Goal: Use online tool/utility: Utilize a website feature to perform a specific function

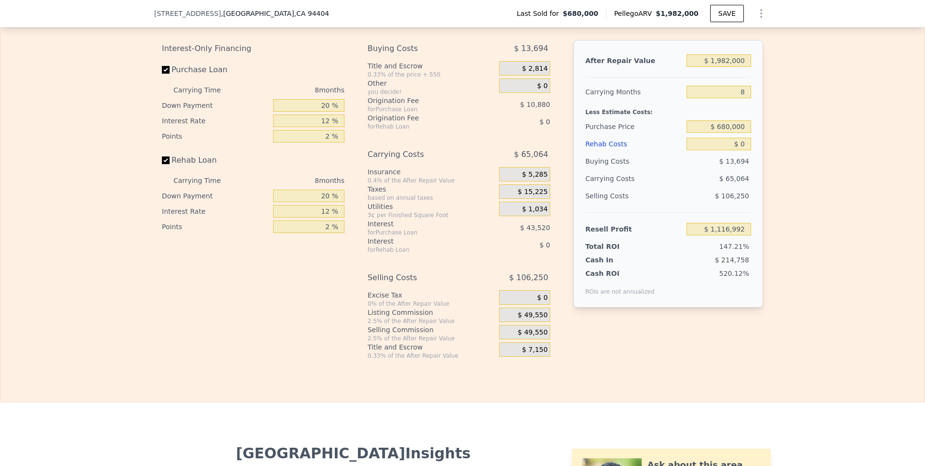
scroll to position [1395, 0]
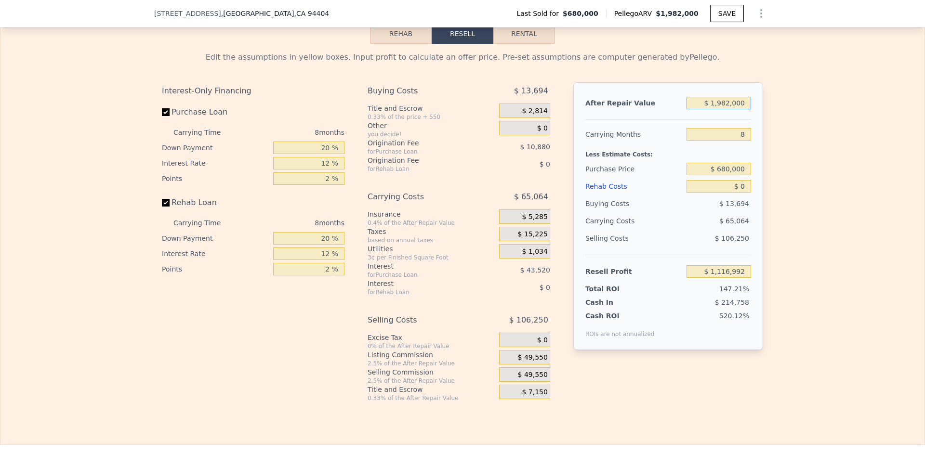
drag, startPoint x: 743, startPoint y: 114, endPoint x: 704, endPoint y: 114, distance: 38.5
click at [692, 109] on input "$ 1,982,000" at bounding box center [718, 103] width 65 height 13
type input "$ 2"
type input "-$ 754,021"
type input "$ 21"
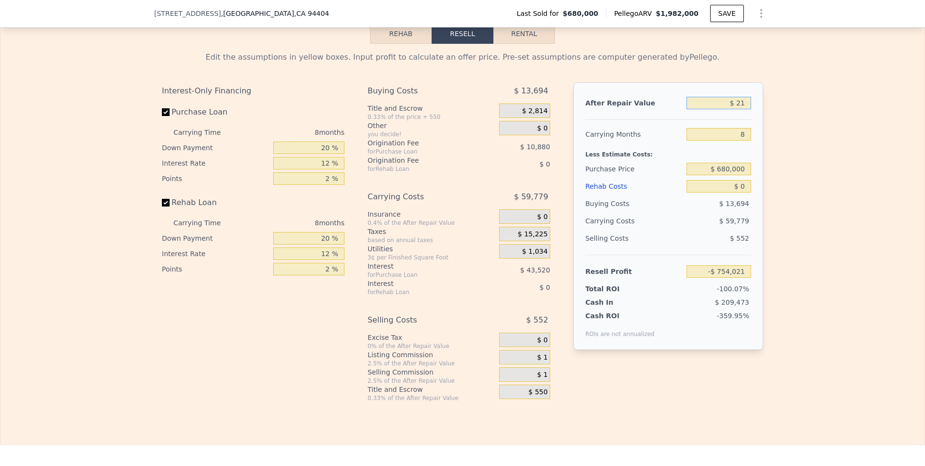
type input "-$ 754,004"
type input "$ 210"
type input "-$ 753,825"
type input "$ 2,100"
type input "-$ 752,042"
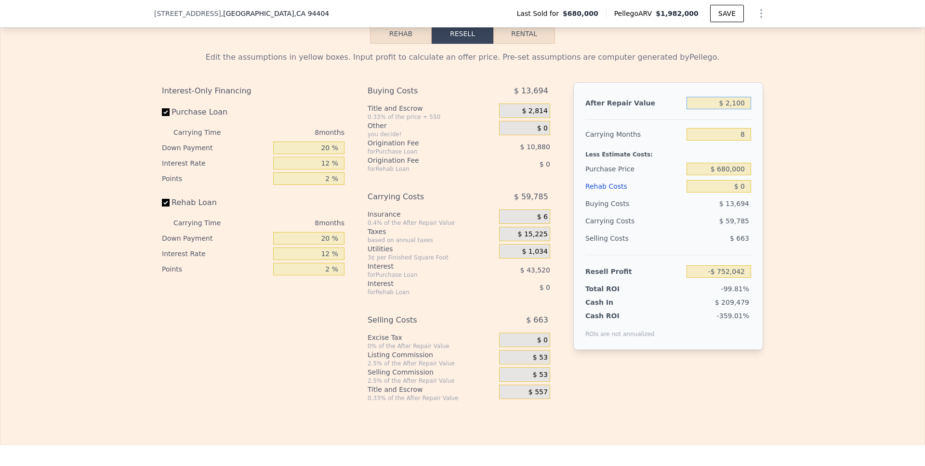
type input "$ 21,000"
type input "-$ 734,199"
type input "$ 210,000"
type input "-$ 555,782"
type input "$ 2,100,000"
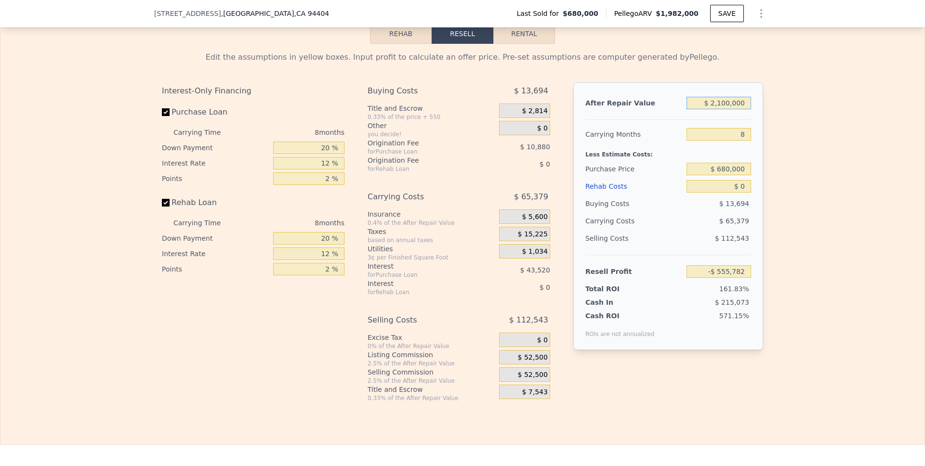
type input "$ 1,228,384"
type input "$ 2,100,000"
click at [692, 141] on input "8" at bounding box center [718, 134] width 65 height 13
type input "6"
type input "$ 1,244,729"
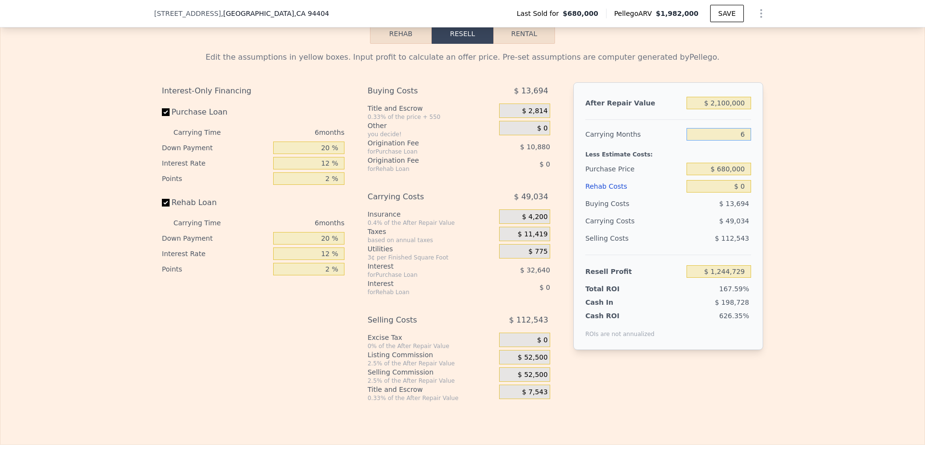
type input "6"
drag, startPoint x: 741, startPoint y: 179, endPoint x: 718, endPoint y: 180, distance: 22.2
click at [692, 175] on input "$ 680,000" at bounding box center [718, 169] width 65 height 13
type input "$ 6"
type input "$ 1,650,000"
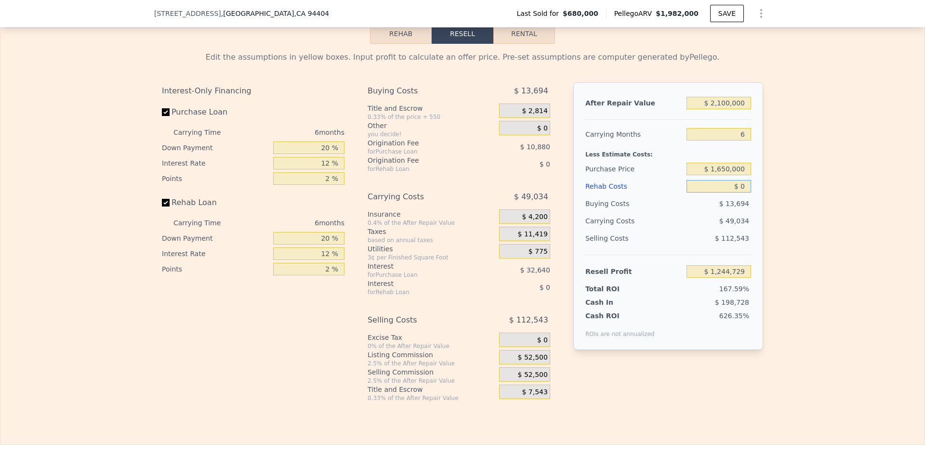
type input "$ 209,418"
drag, startPoint x: 742, startPoint y: 198, endPoint x: 727, endPoint y: 197, distance: 14.9
click at [692, 193] on input "$ 0" at bounding box center [718, 186] width 65 height 13
type input "$ 1"
type input "$ 209,417"
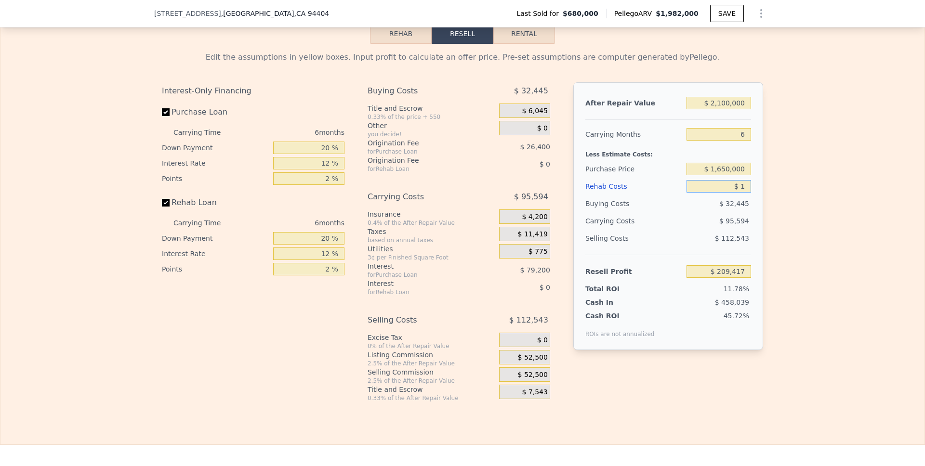
type input "$ 17"
type input "$ 209,401"
type input "$ 1"
type input "$ 209,417"
type input "$ 15"
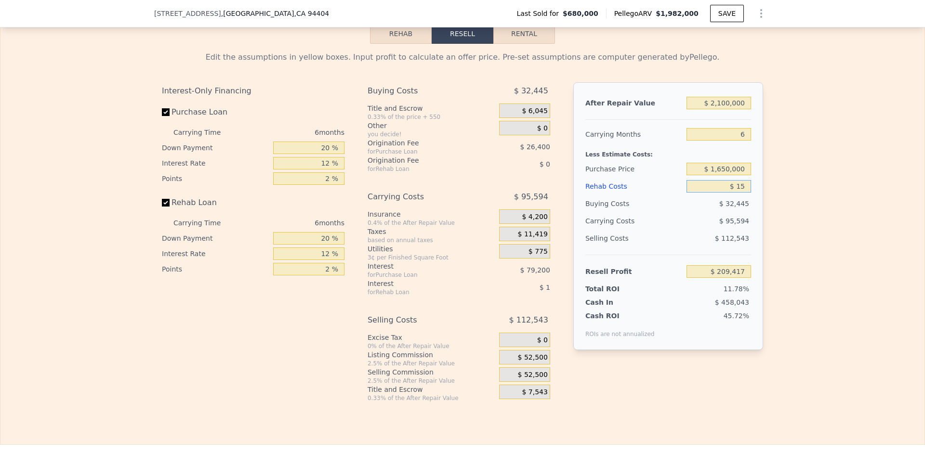
type input "$ 209,403"
type input "$ 150"
type input "$ 209,260"
type input "$ 1,500"
type input "$ 207,822"
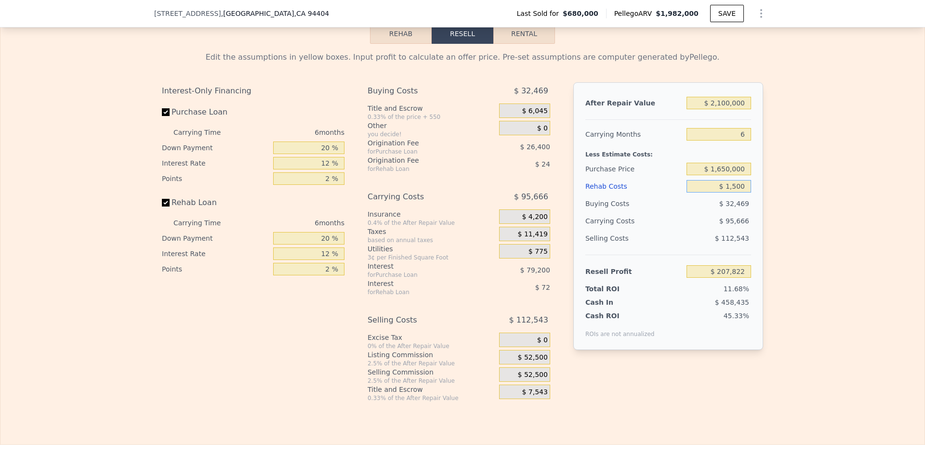
type input "$ 15,000"
type input "$ 193,458"
type input "$ 150,000"
type input "$ 49,818"
type input "$ 150,000"
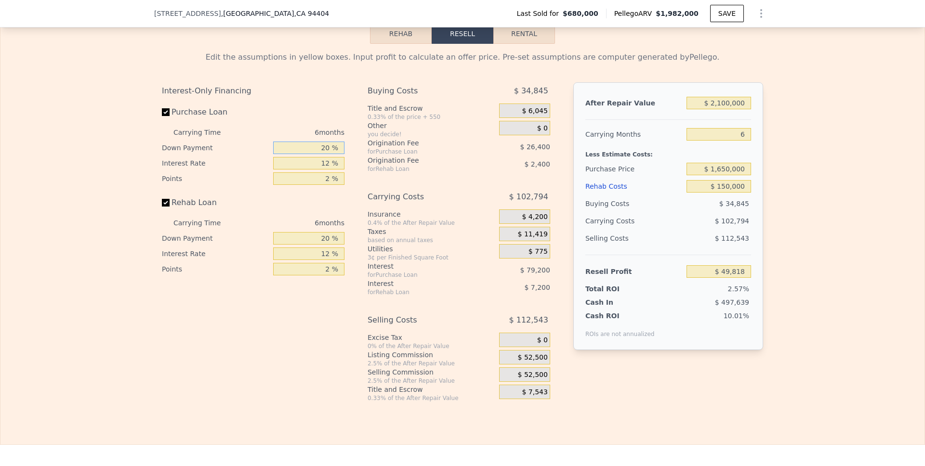
drag, startPoint x: 326, startPoint y: 160, endPoint x: 293, endPoint y: 159, distance: 33.7
click at [293, 154] on input "20 %" at bounding box center [308, 148] width 71 height 13
type input "1 %"
type input "$ 24,738"
type input "10 %"
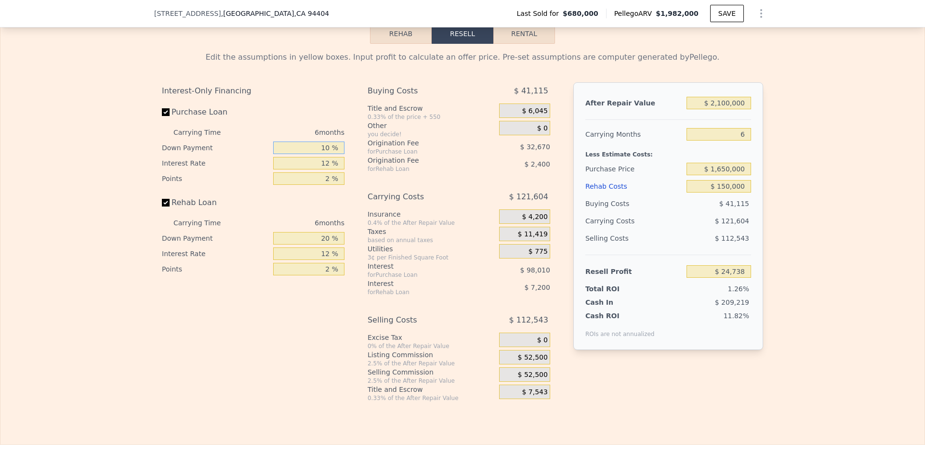
type input "$ 36,618"
type input "10 %"
drag, startPoint x: 329, startPoint y: 177, endPoint x: 310, endPoint y: 177, distance: 18.8
click at [310, 170] on input "12 %" at bounding box center [308, 163] width 71 height 13
type input "1 %"
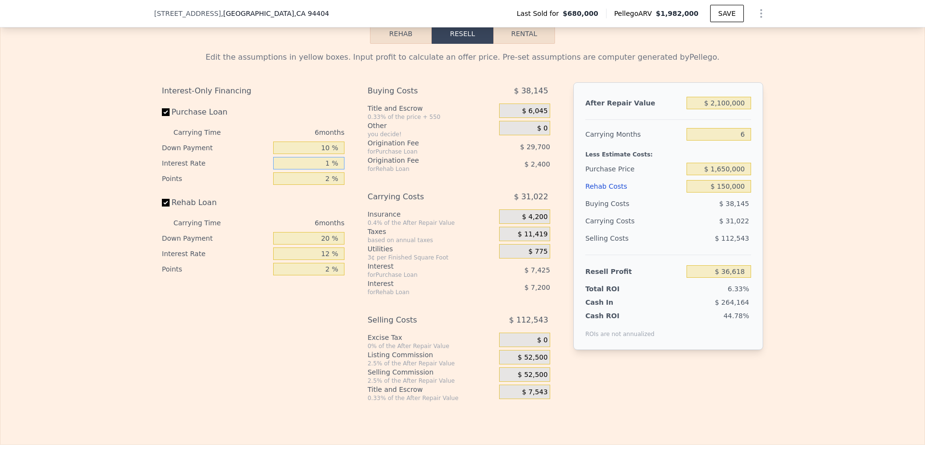
type input "$ 118,290"
type input "10 %"
type input "$ 51,468"
type input "10 %"
drag, startPoint x: 329, startPoint y: 194, endPoint x: 303, endPoint y: 194, distance: 26.0
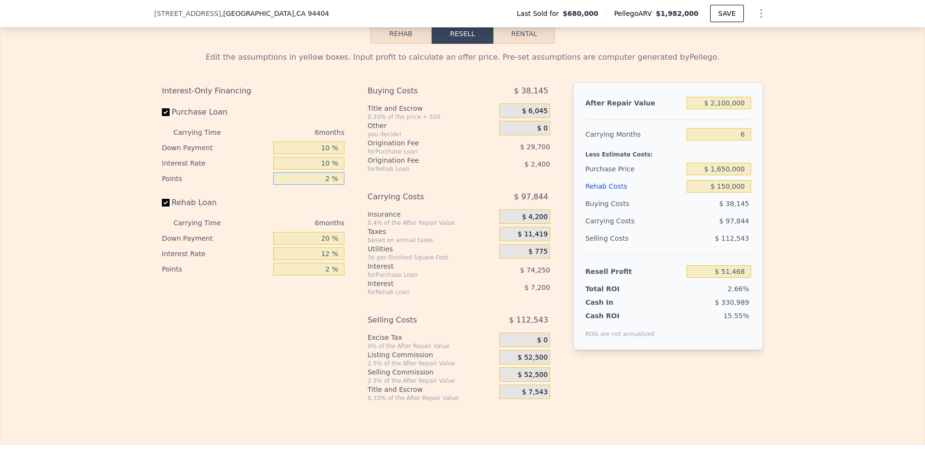
click at [303, 185] on input "2 %" at bounding box center [308, 178] width 71 height 13
type input "1 %"
type input "$ 66,318"
type input "1 %"
drag, startPoint x: 327, startPoint y: 252, endPoint x: 306, endPoint y: 252, distance: 20.7
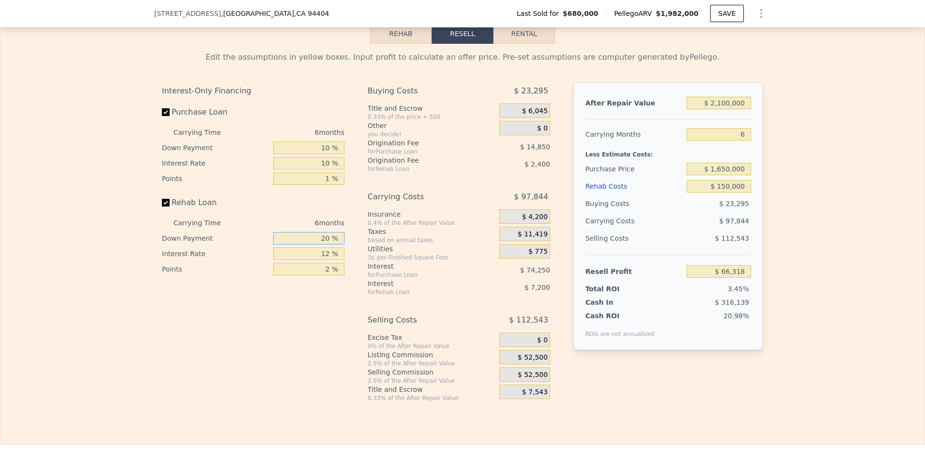
click at [306, 245] on input "20 %" at bounding box center [308, 238] width 71 height 13
type input "0 %"
type input "$ 63,918"
type input "0 %"
drag, startPoint x: 331, startPoint y: 270, endPoint x: 321, endPoint y: 270, distance: 9.6
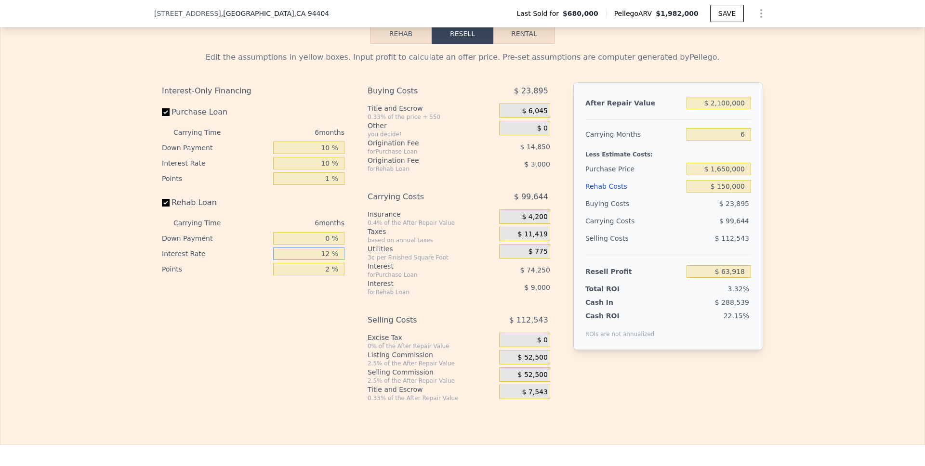
click at [321, 260] on input "12 %" at bounding box center [308, 254] width 71 height 13
type input "1 %"
type input "$ 72,168"
type input "10 %"
type input "$ 65,418"
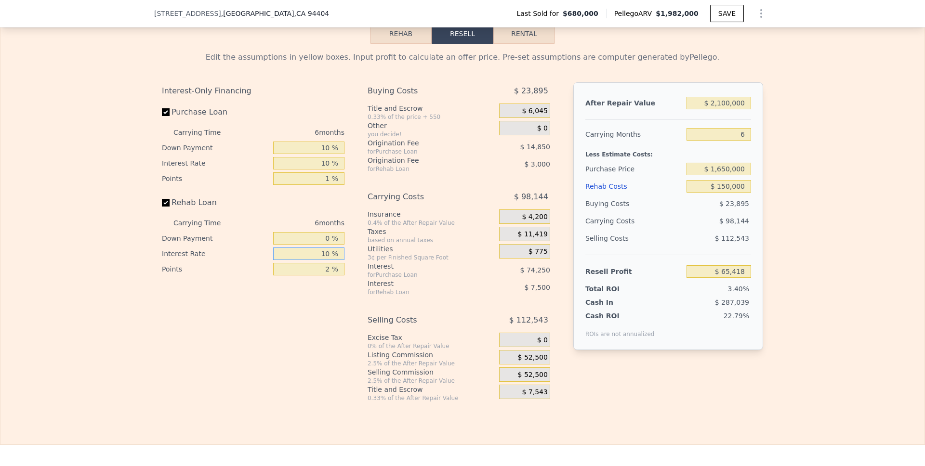
type input "10 %"
drag, startPoint x: 326, startPoint y: 283, endPoint x: 311, endPoint y: 283, distance: 15.4
click at [311, 275] on input "2 %" at bounding box center [308, 269] width 71 height 13
type input "1 %"
type input "$ 66,918"
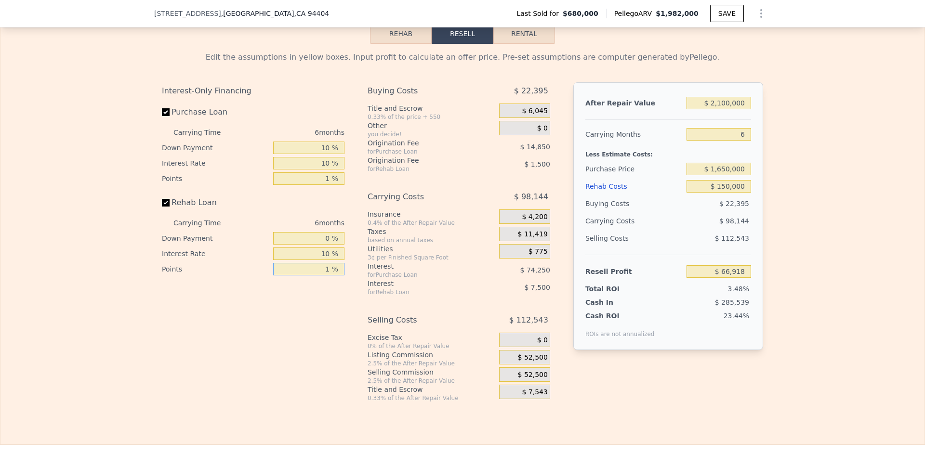
type input "1 %"
click at [354, 324] on div "Interest-Only Financing Purchase Loan Carrying Time 6 months Down Payment 10 % …" at bounding box center [462, 242] width 601 height 320
click at [524, 362] on span "$ 52,500" at bounding box center [533, 357] width 30 height 9
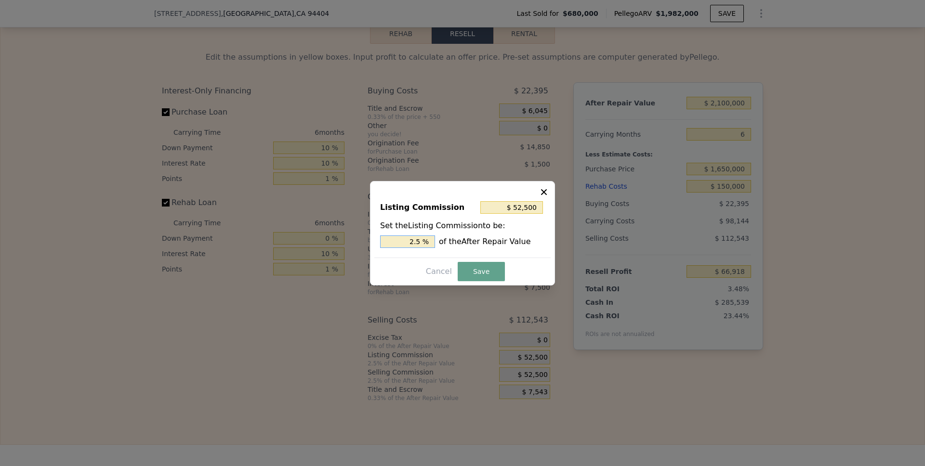
drag, startPoint x: 420, startPoint y: 243, endPoint x: 390, endPoint y: 242, distance: 29.9
click at [390, 242] on input "2.5 %" at bounding box center [407, 241] width 55 height 13
type input "$ 21,000"
type input "1.0 %"
click at [482, 274] on button "Save" at bounding box center [480, 271] width 47 height 19
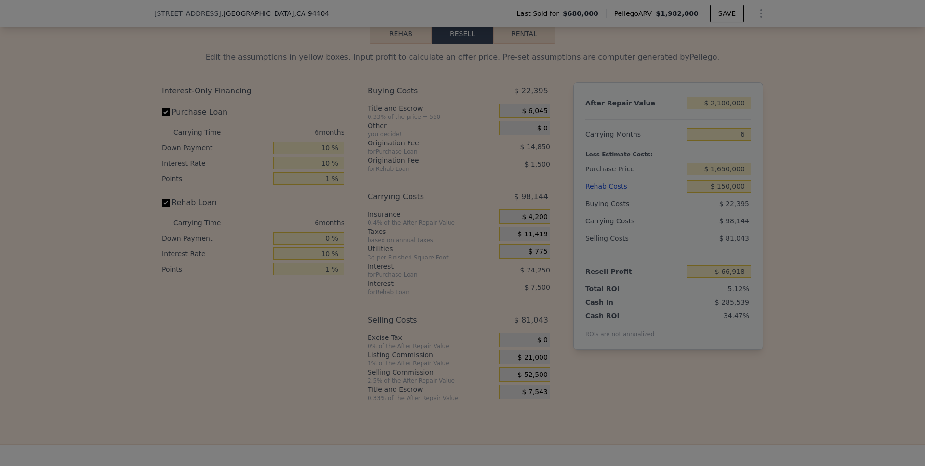
type input "$ 98,418"
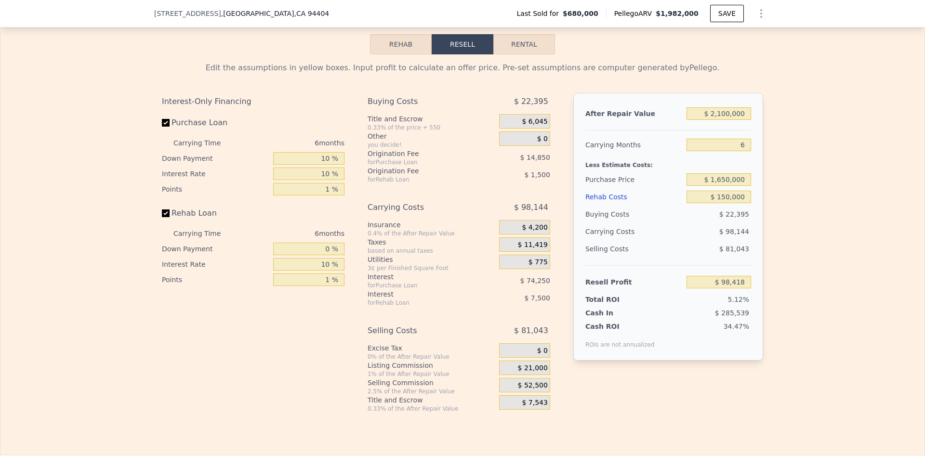
scroll to position [1383, 0]
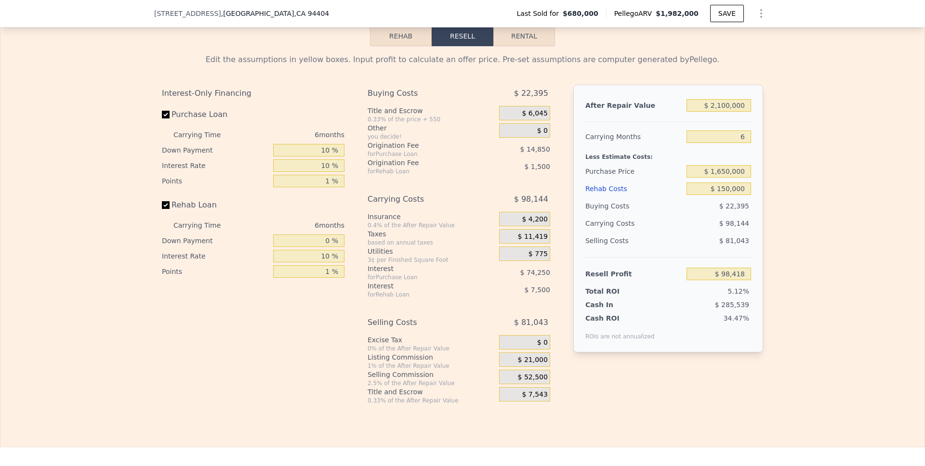
type input "$ 1,982,000"
type input "8"
type input "$ 0"
type input "$ 1,116,992"
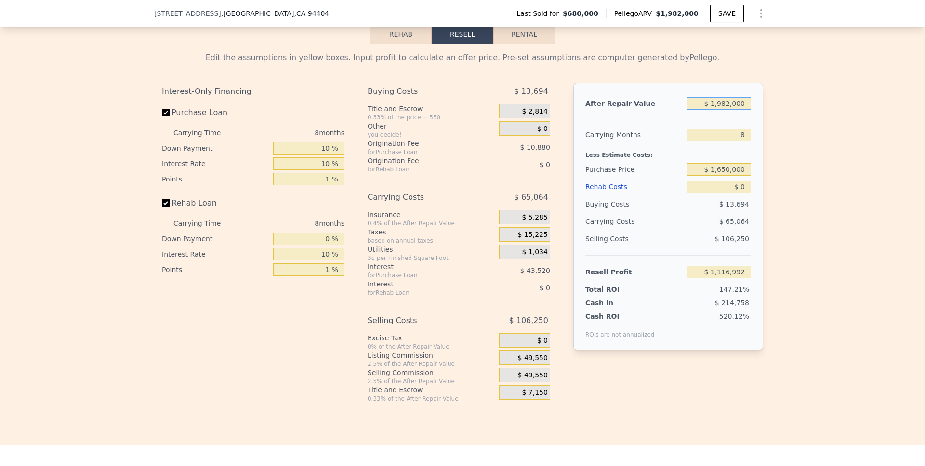
drag, startPoint x: 745, startPoint y: 118, endPoint x: 690, endPoint y: 126, distance: 56.4
click at [689, 112] on div "$ 1,982,000" at bounding box center [718, 103] width 65 height 17
drag, startPoint x: 734, startPoint y: 118, endPoint x: 692, endPoint y: 122, distance: 42.0
click at [691, 110] on input "$ 1,982,000" at bounding box center [718, 103] width 65 height 13
type input "$ 2"
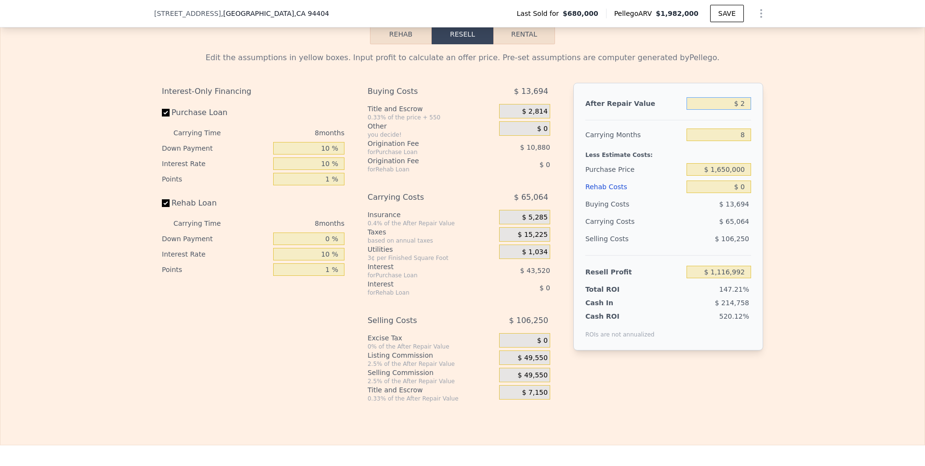
type input "-$ 754,021"
type input "$ 21"
type input "-$ 754,004"
type input "$ 210"
type input "-$ 753,825"
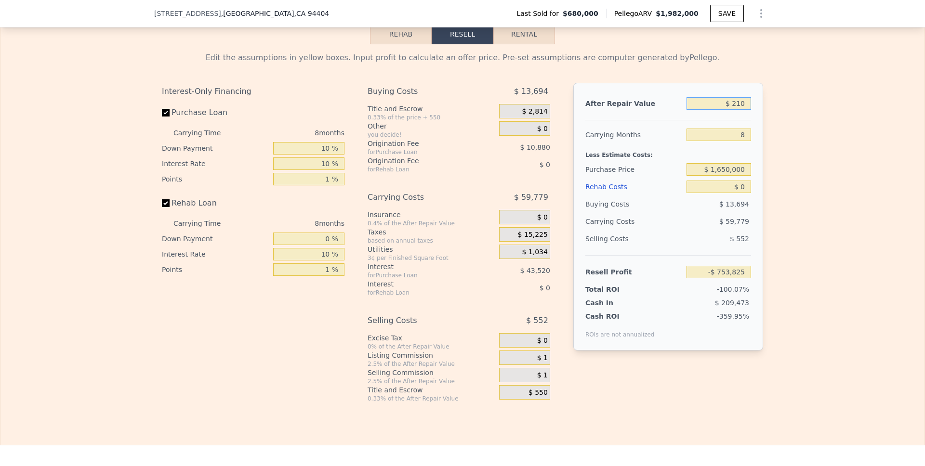
type input "$ 2,100"
type input "-$ 752,042"
type input "$ 21,000"
type input "-$ 734,199"
type input "$ 210,000"
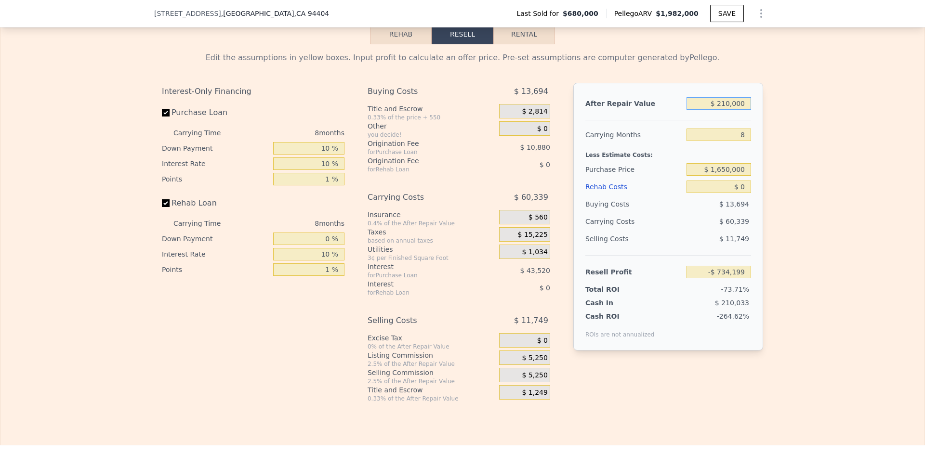
type input "-$ 555,782"
type input "$ 2,100,000"
type input "$ 1,228,384"
type input "$ 2,100,000"
type input "6"
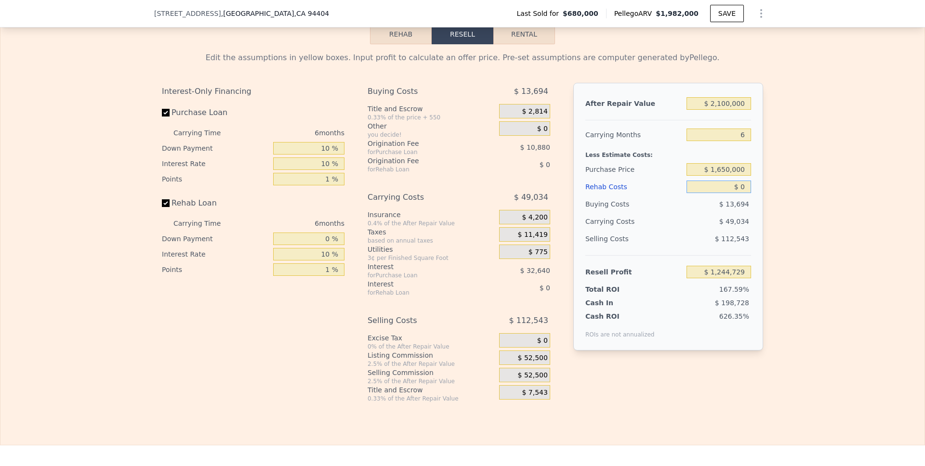
type input "$ 209,418"
type input "$ 15"
type input "$ 209,403"
type input "$ 150"
type input "$ 209,260"
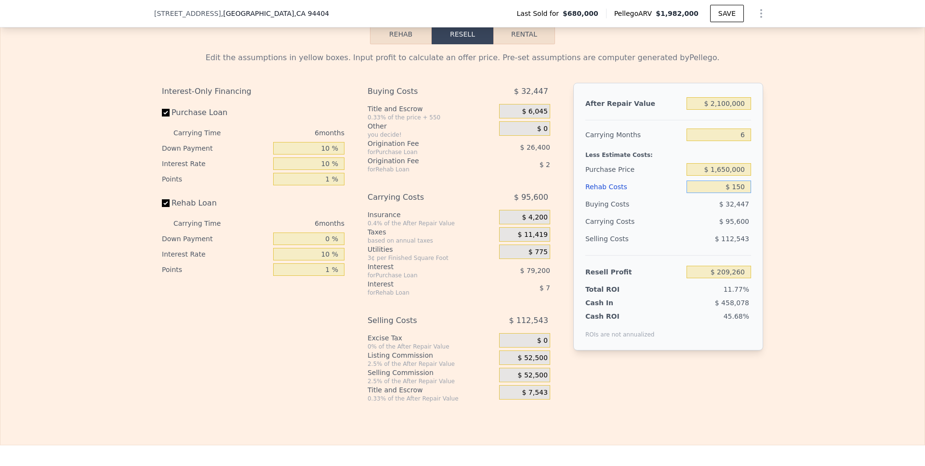
type input "$ 1,500"
type input "$ 207,822"
type input "$ 15,000"
type input "$ 193,458"
type input "$ 150,000"
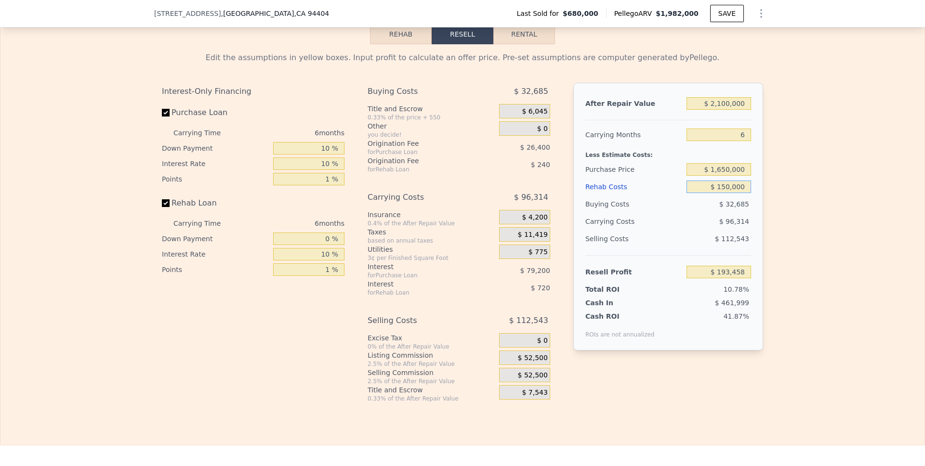
type input "$ 49,818"
type input "$ 150,000"
click at [536, 363] on span "$ 52,500" at bounding box center [533, 358] width 30 height 9
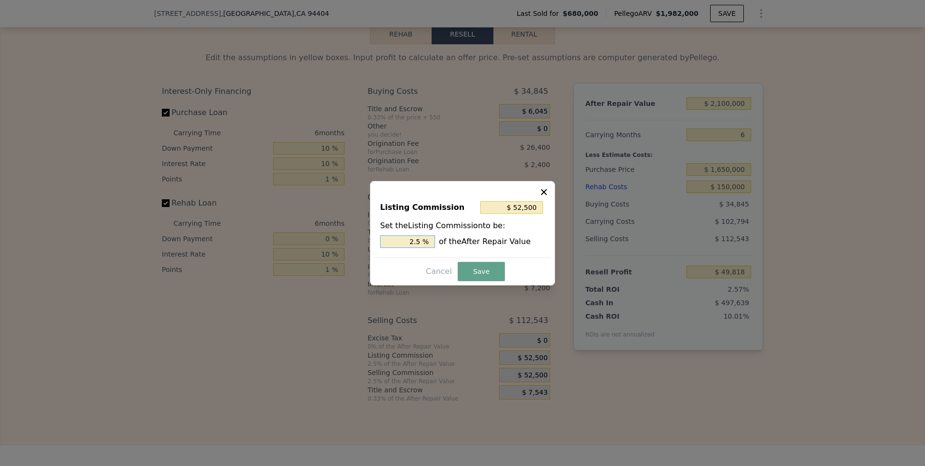
click at [408, 241] on input "2.5 %" at bounding box center [407, 241] width 55 height 13
type input "$ 21,000"
type input "1.0 %"
click at [489, 270] on button "Save" at bounding box center [480, 271] width 47 height 19
type input "$ 81,318"
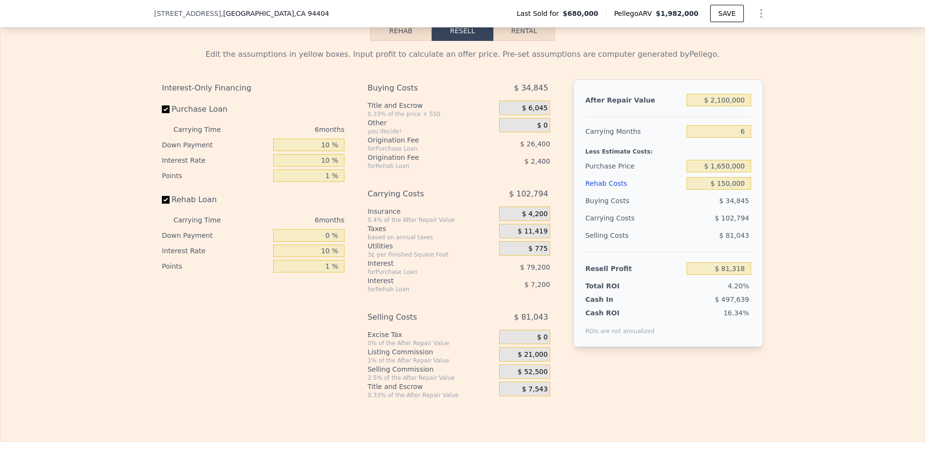
scroll to position [1398, 0]
type input "$ 1,982,000"
type input "8"
type input "$ 0"
type input "$ 1,116,992"
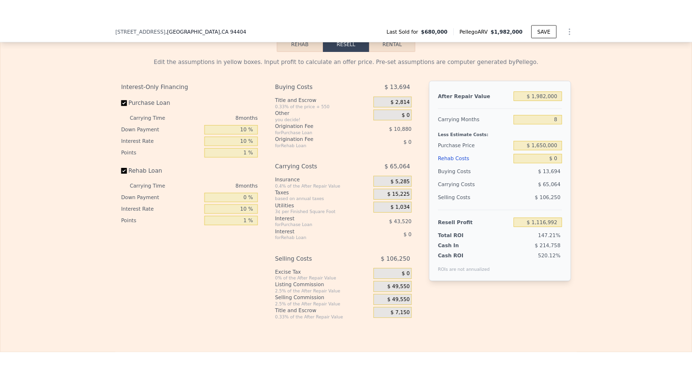
scroll to position [0, 4]
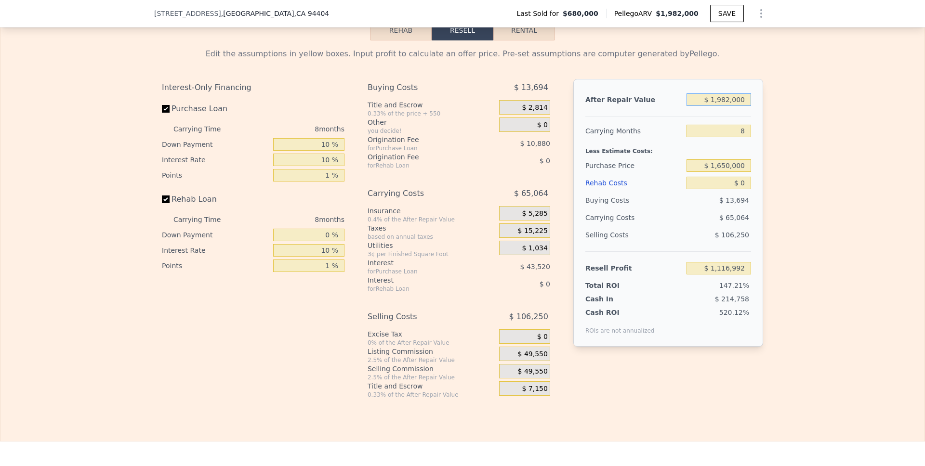
drag, startPoint x: 744, startPoint y: 115, endPoint x: 691, endPoint y: 115, distance: 52.5
click at [691, 106] on input "$ 1,982,000" at bounding box center [718, 99] width 65 height 13
type input "$ 2"
type input "-$ 754,021"
type input "$ 21"
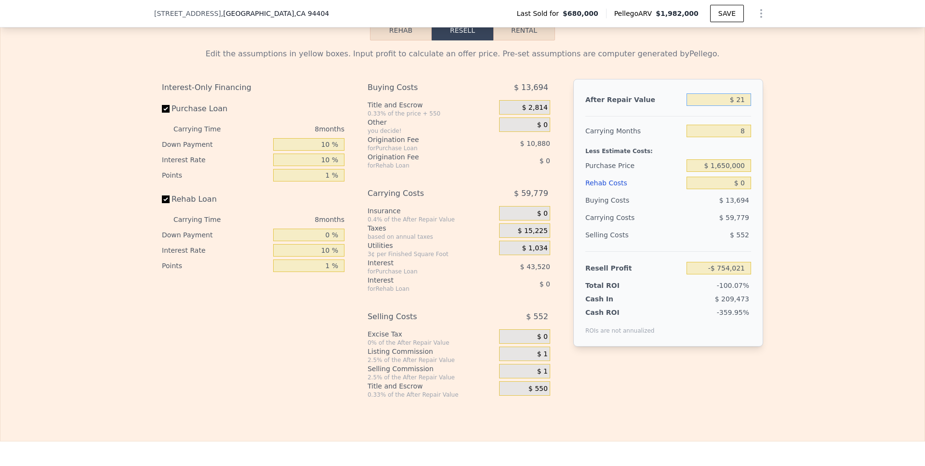
type input "-$ 754,004"
type input "$ 212"
type input "-$ 753,823"
type input "$ 2,125"
type input "-$ 752,017"
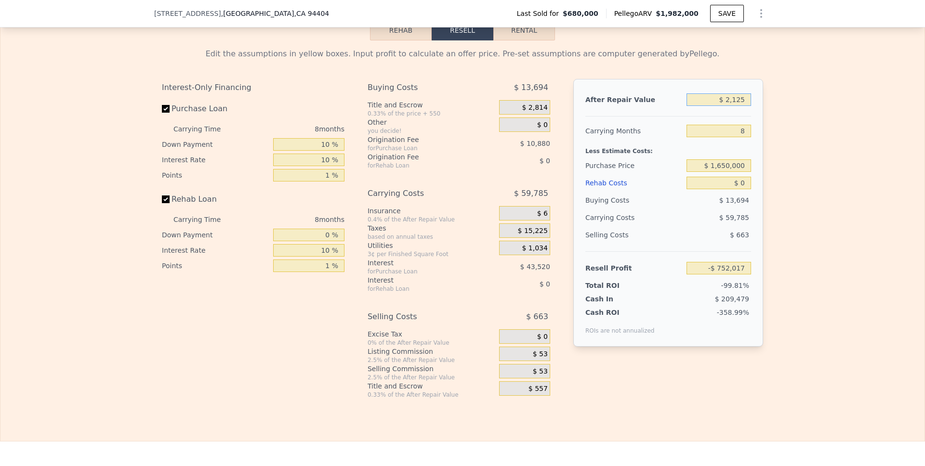
type input "$ 21,250"
type input "-$ 733,963"
type input "$ 212,500"
type input "-$ 553,424"
type input "$ 2,125,000"
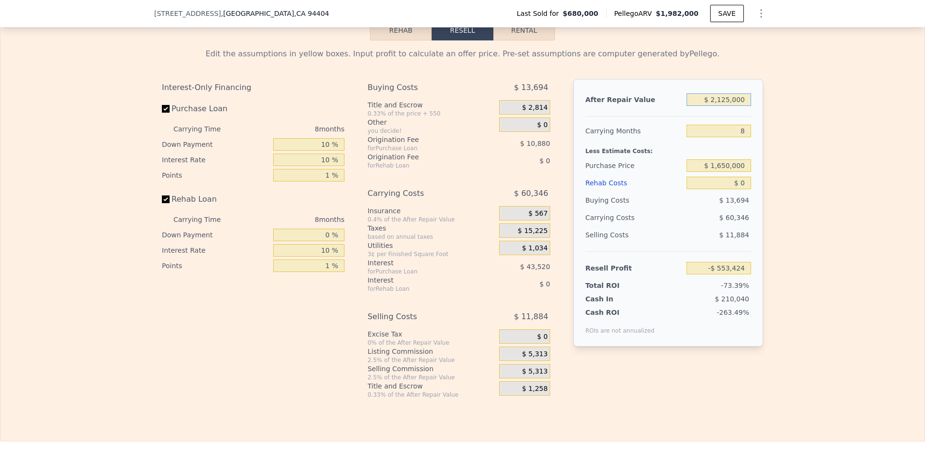
type input "$ 1,251,984"
type input "$ 2,125,000"
click at [692, 156] on div "Edit the assumptions in yellow boxes. Input profit to calculate an offer price.…" at bounding box center [462, 219] width 924 height 358
drag, startPoint x: 742, startPoint y: 143, endPoint x: 717, endPoint y: 143, distance: 25.0
click at [692, 137] on input "8" at bounding box center [718, 131] width 65 height 13
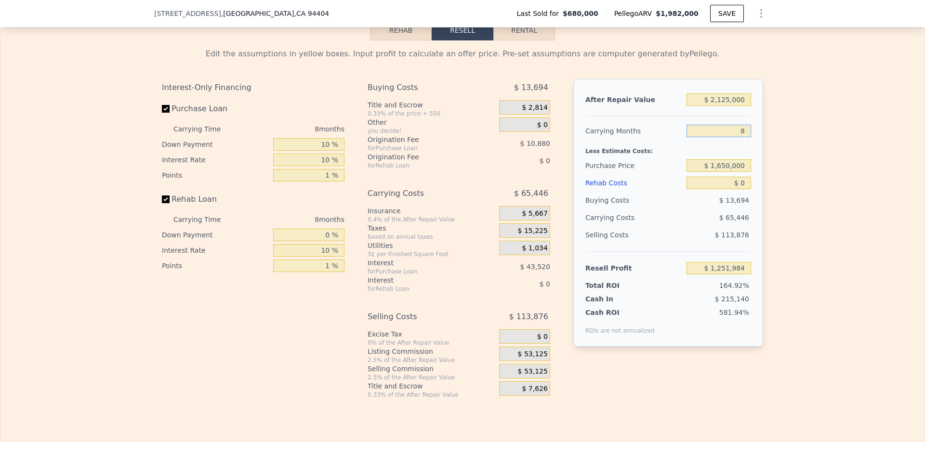
type input "6"
type input "$ 1,268,346"
type input "6"
drag, startPoint x: 744, startPoint y: 197, endPoint x: 734, endPoint y: 197, distance: 9.1
click at [692, 189] on input "$ 0" at bounding box center [718, 183] width 65 height 13
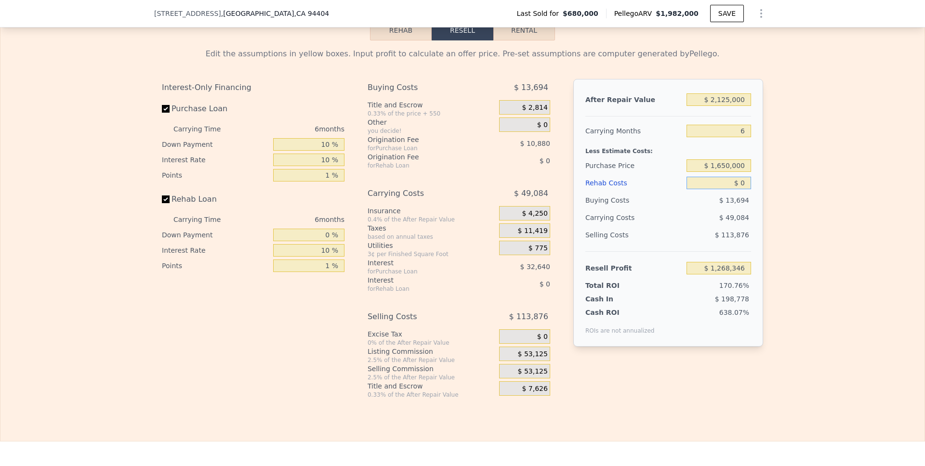
type input "$ 50"
type input "$ 1,268,295"
type input "$ 500"
type input "$ 1,267,814"
type input "$ 5,000"
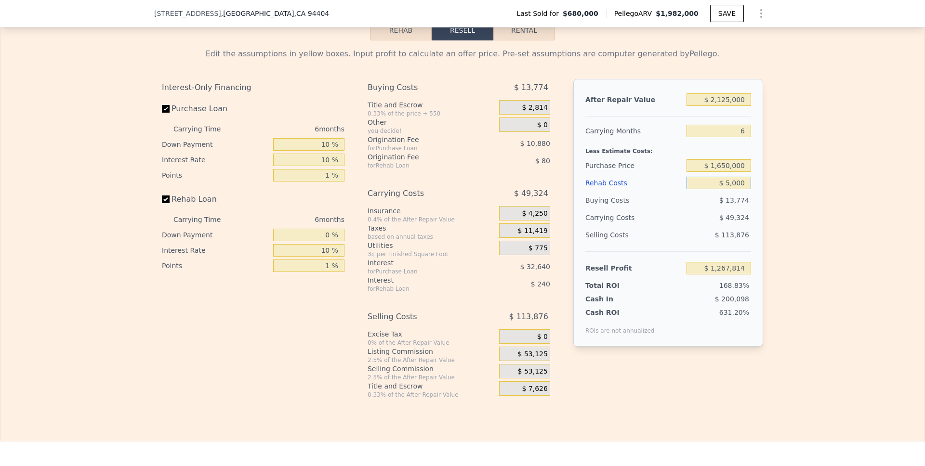
type input "$ 1,263,026"
type input "$ 50,000"
type input "$ 1,215,146"
type input "$ 500,000"
type input "$ 736,346"
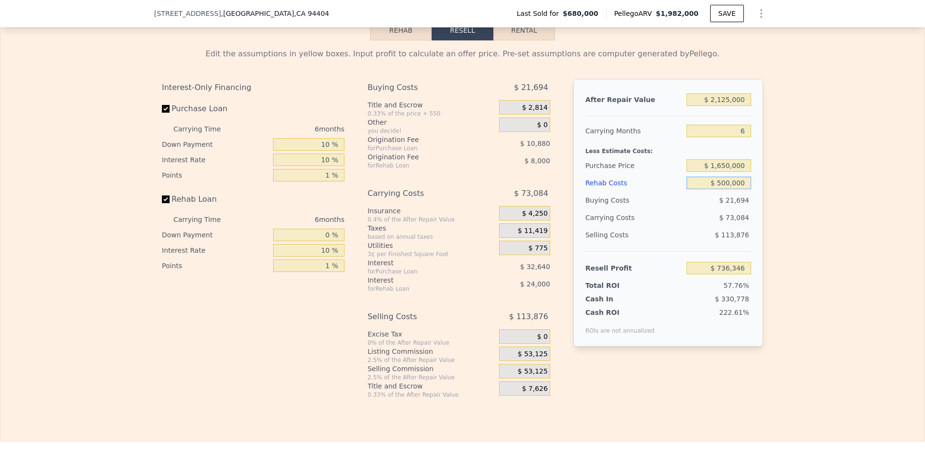
click at [692, 189] on input "$ 500,000" at bounding box center [718, 183] width 65 height 13
type input "$ 10,000"
type input "$ 1,257,706"
type input "$ 150,000"
type input "$ 1,108,746"
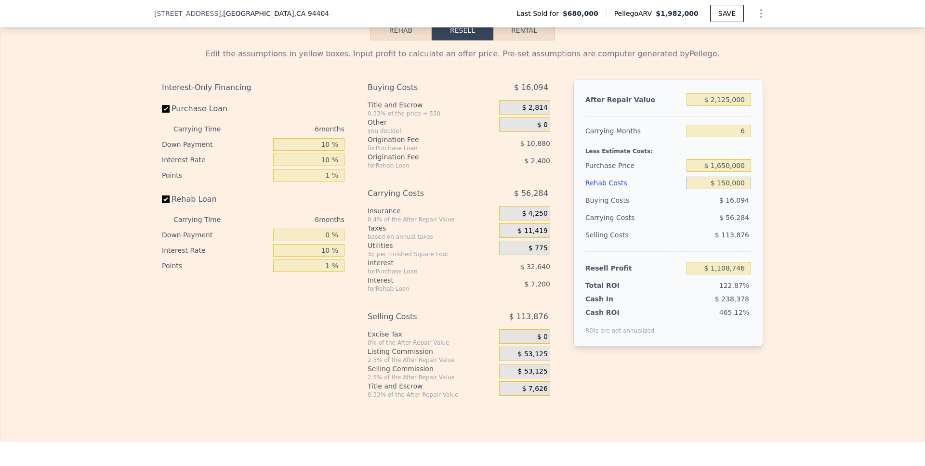
type input "$ 150,000"
click at [692, 288] on div "Edit the assumptions in yellow boxes. Input profit to calculate an offer price.…" at bounding box center [462, 219] width 924 height 358
drag, startPoint x: 271, startPoint y: 15, endPoint x: 151, endPoint y: 12, distance: 120.4
click at [154, 12] on div "[STREET_ADDRESS]" at bounding box center [245, 14] width 183 height 10
copy div "[STREET_ADDRESS]"
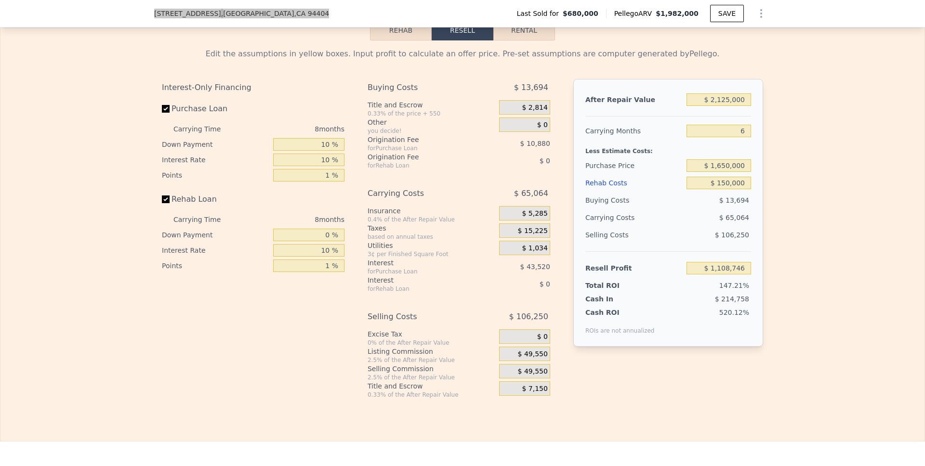
type input "$ 1,982,000"
type input "8"
type input "$ 0"
type input "$ 1,116,992"
